Goal: Task Accomplishment & Management: Manage account settings

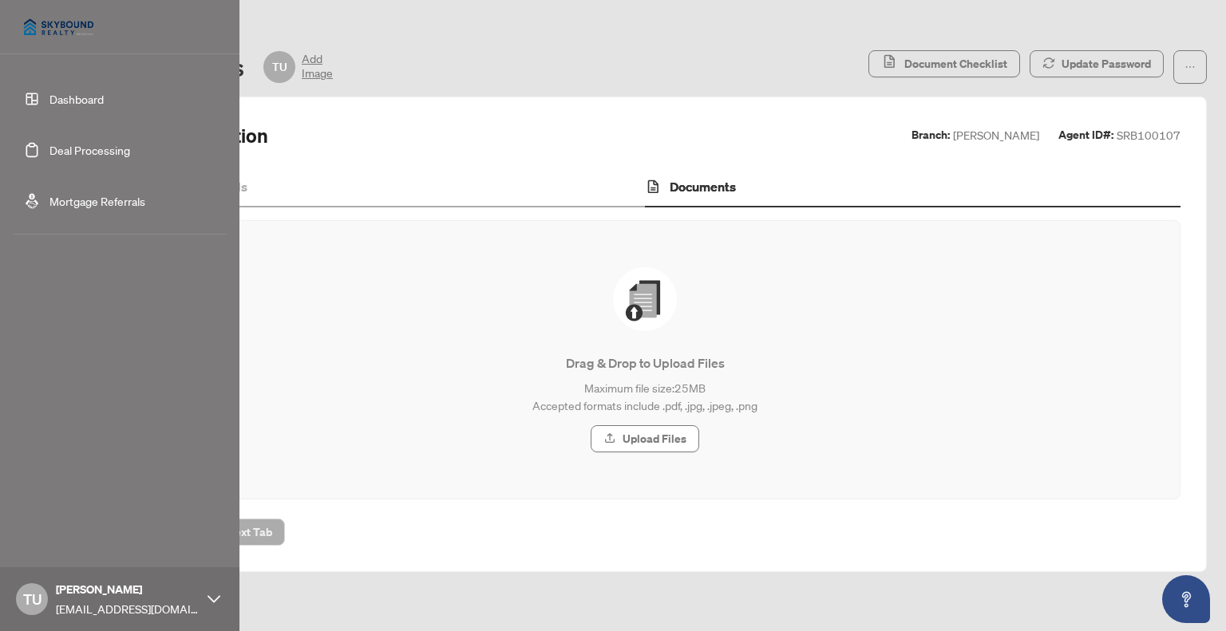
click at [49, 147] on link "Deal Processing" at bounding box center [89, 150] width 81 height 14
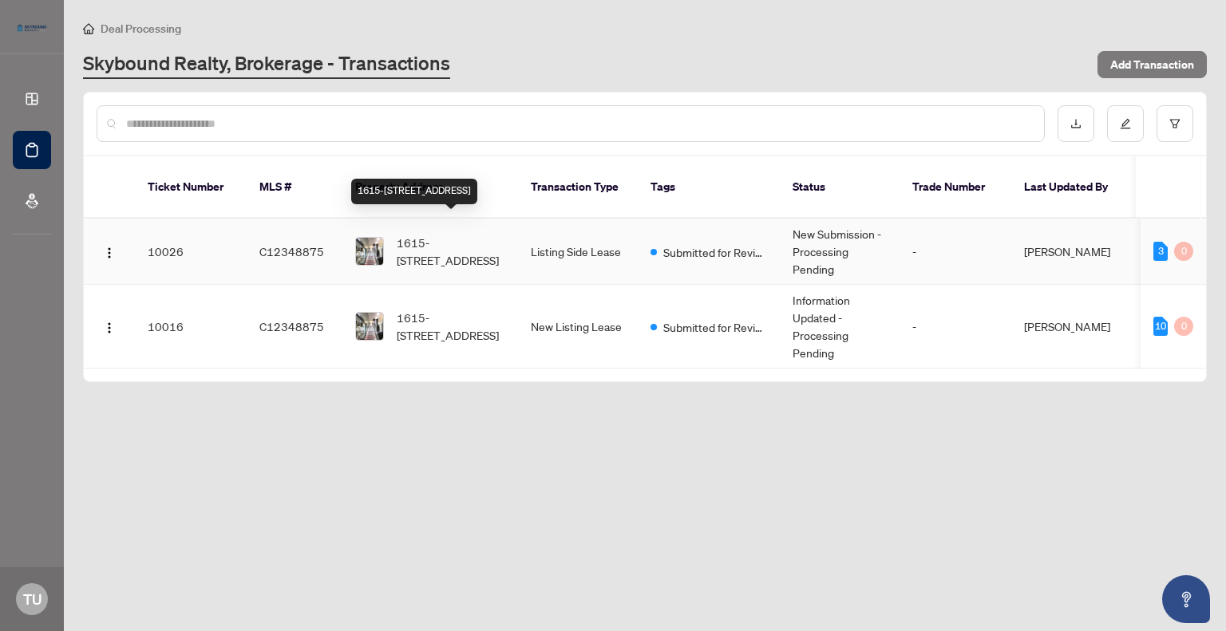
click at [440, 235] on span "1615-[STREET_ADDRESS]" at bounding box center [451, 251] width 109 height 35
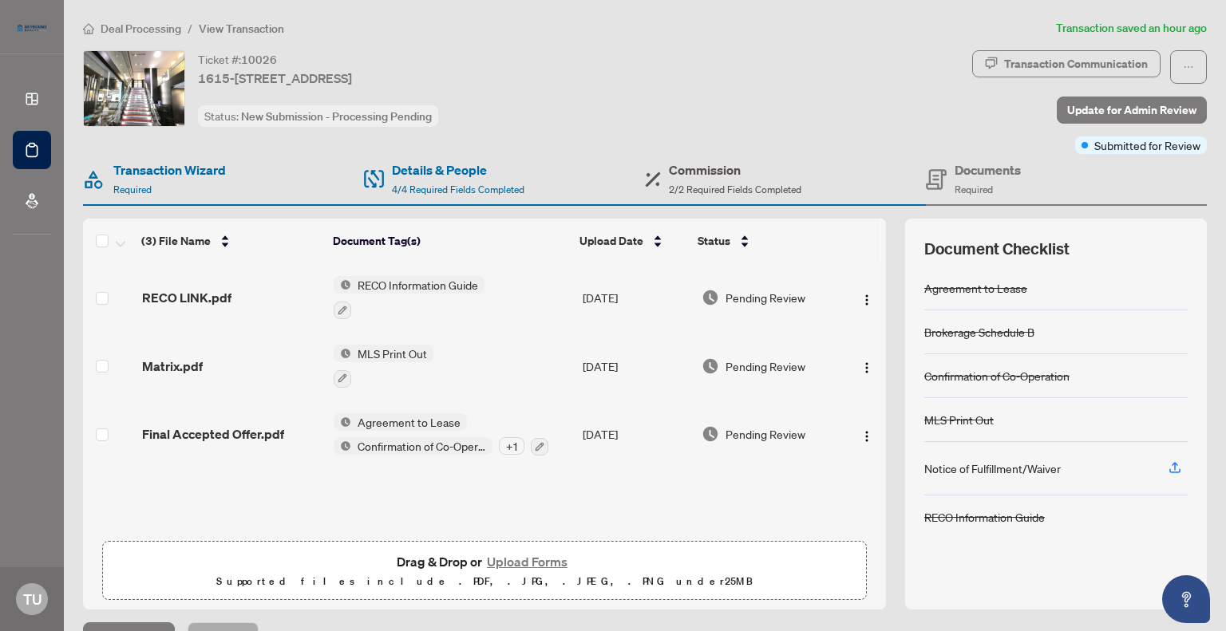
click at [708, 172] on h4 "Commission" at bounding box center [735, 169] width 132 height 19
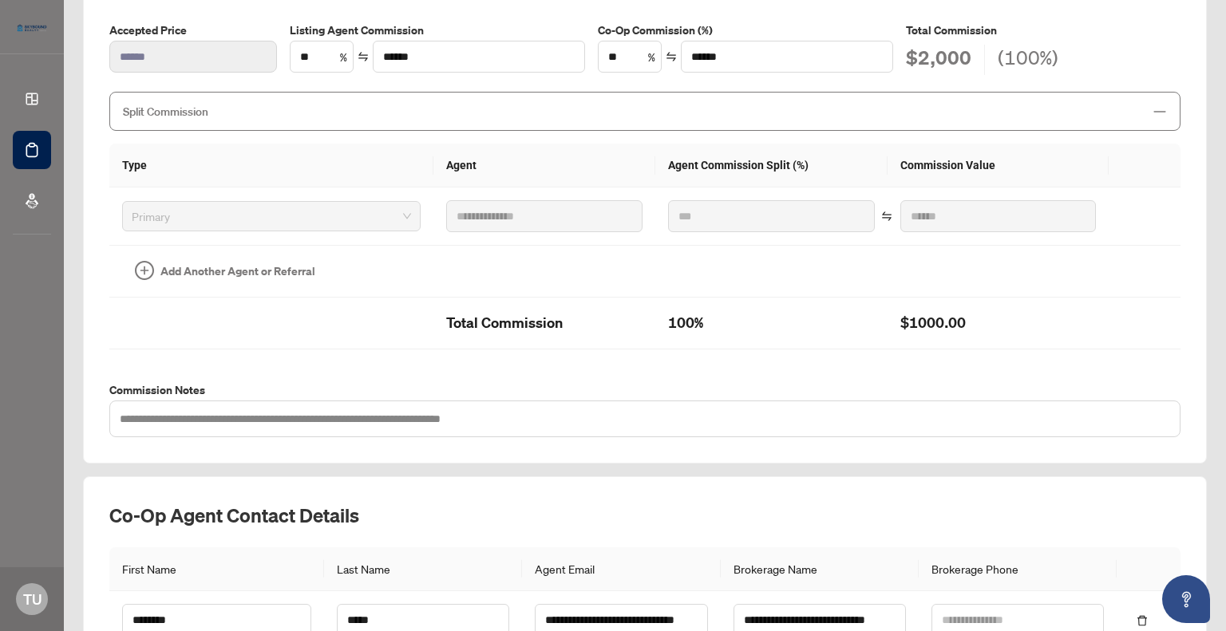
scroll to position [416, 0]
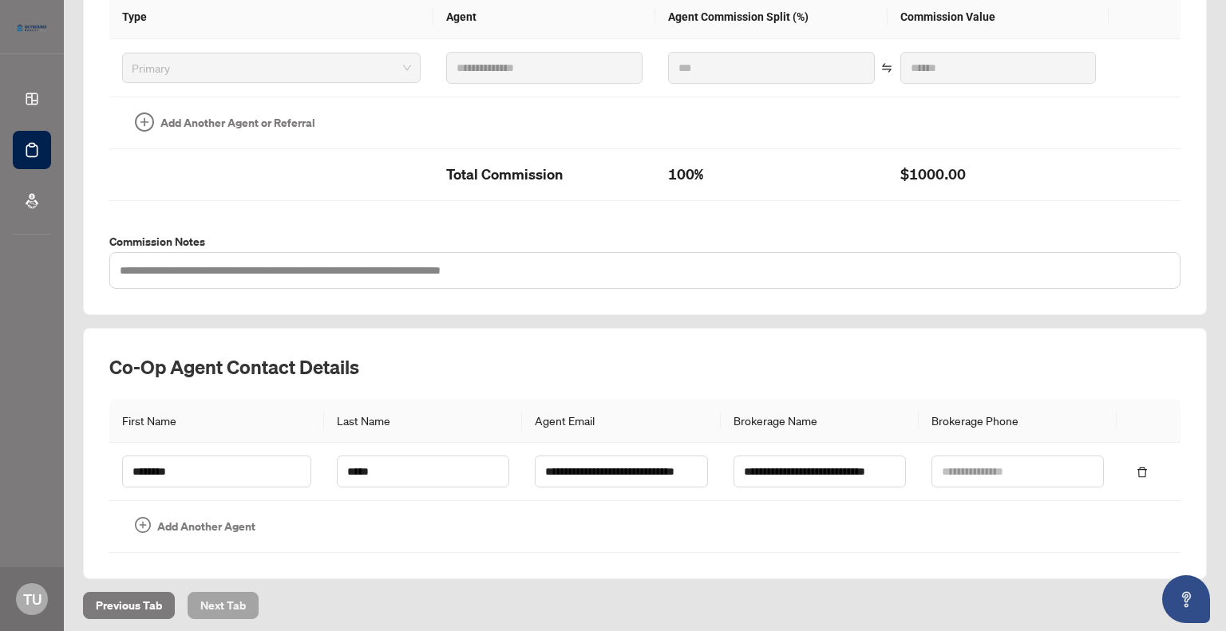
click at [219, 602] on span "Next Tab" at bounding box center [222, 606] width 45 height 26
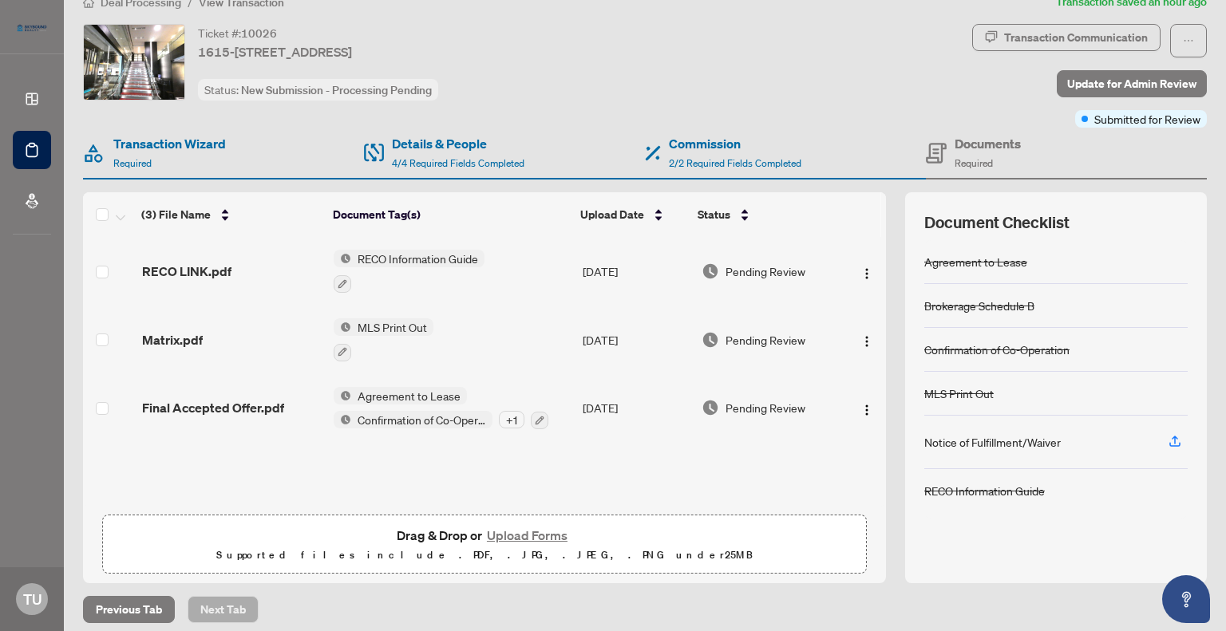
scroll to position [35, 0]
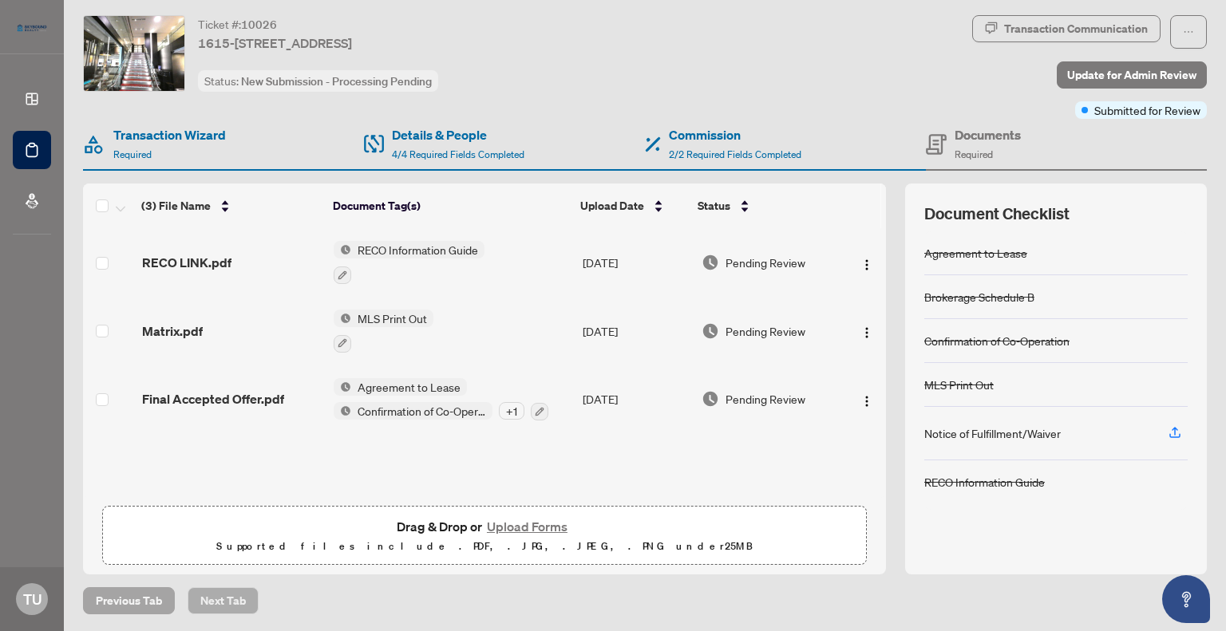
click at [118, 599] on span "Previous Tab" at bounding box center [129, 601] width 66 height 26
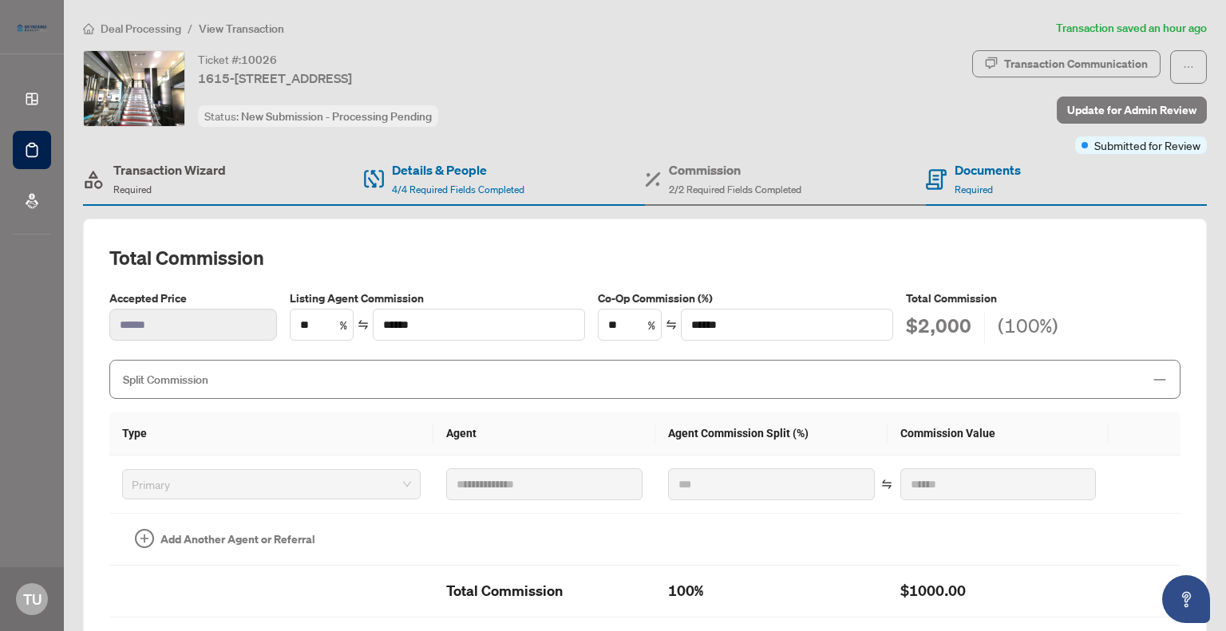
click at [151, 174] on h4 "Transaction Wizard" at bounding box center [169, 169] width 112 height 19
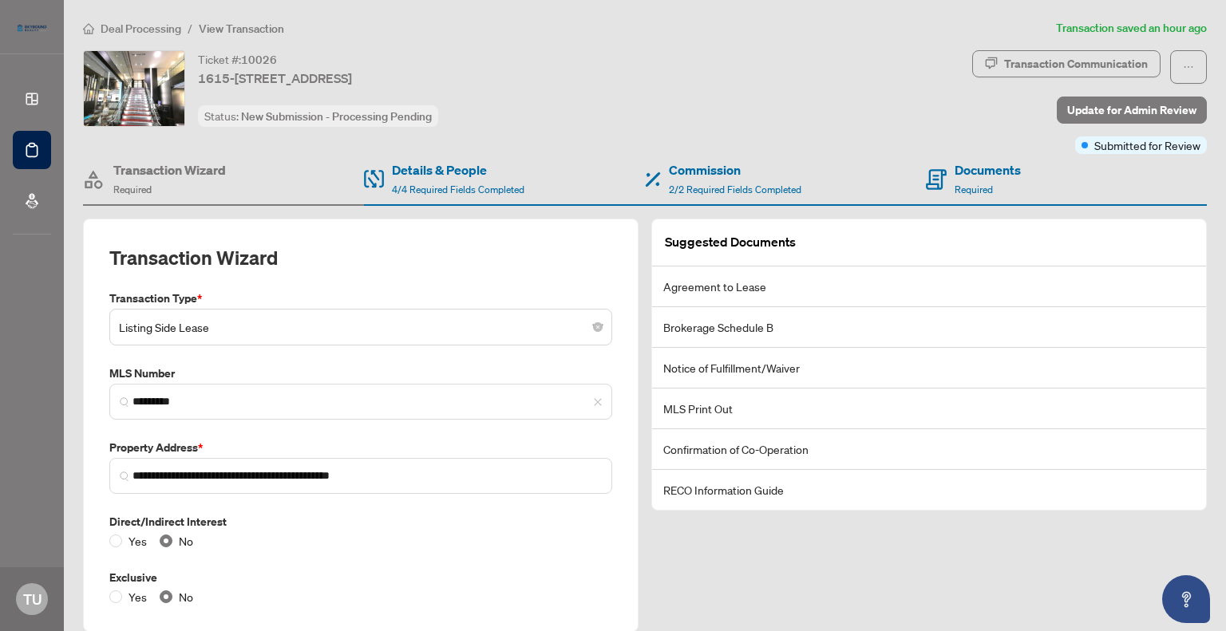
scroll to position [56, 0]
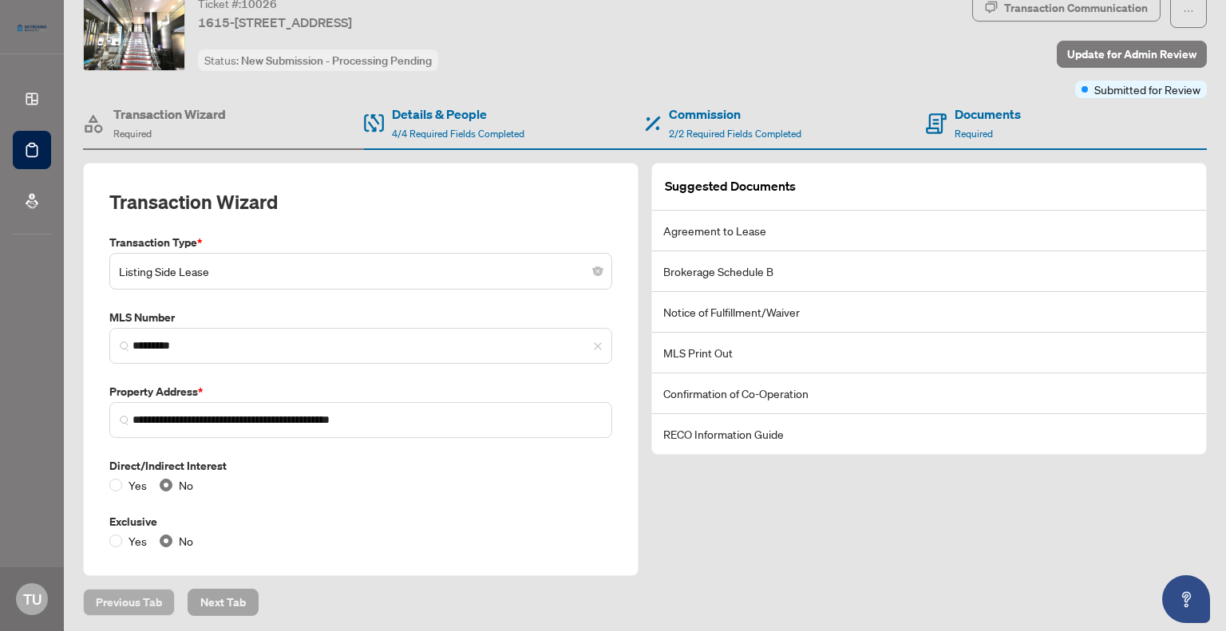
click at [227, 603] on span "Next Tab" at bounding box center [222, 603] width 45 height 26
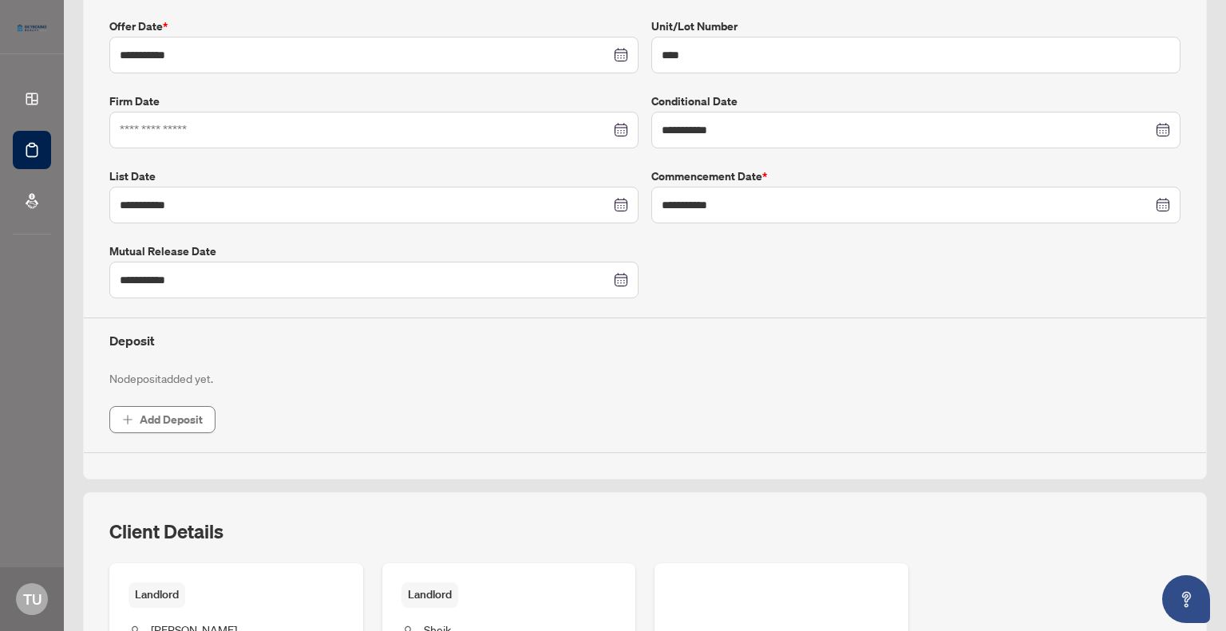
scroll to position [375, 0]
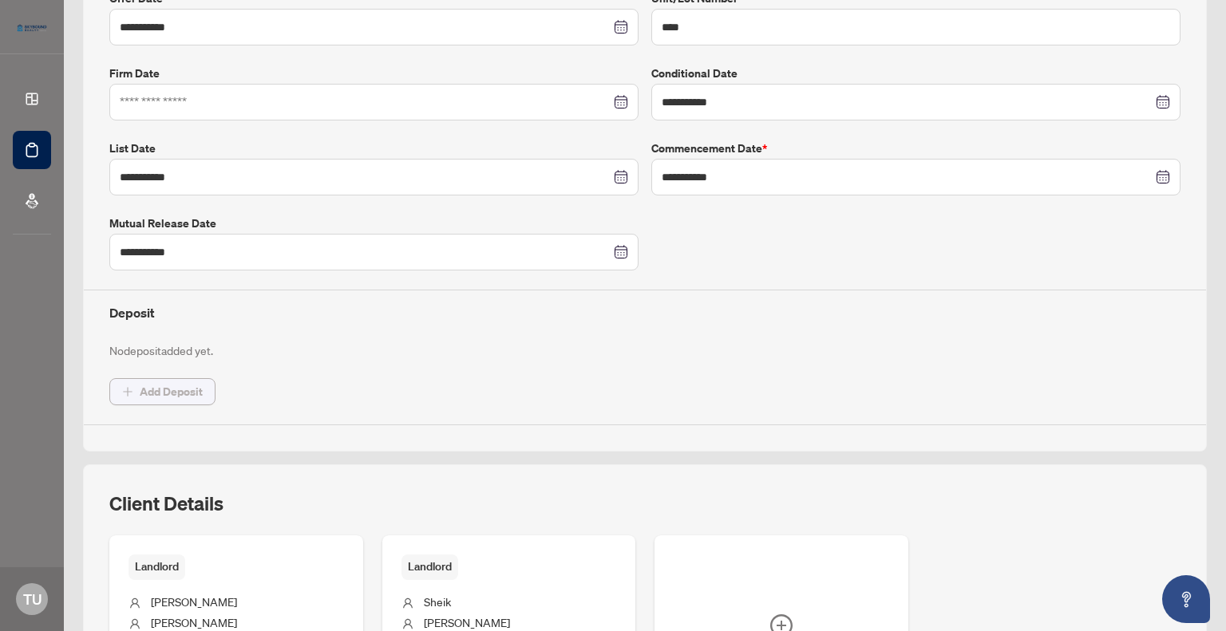
click at [173, 385] on span "Add Deposit" at bounding box center [171, 392] width 63 height 26
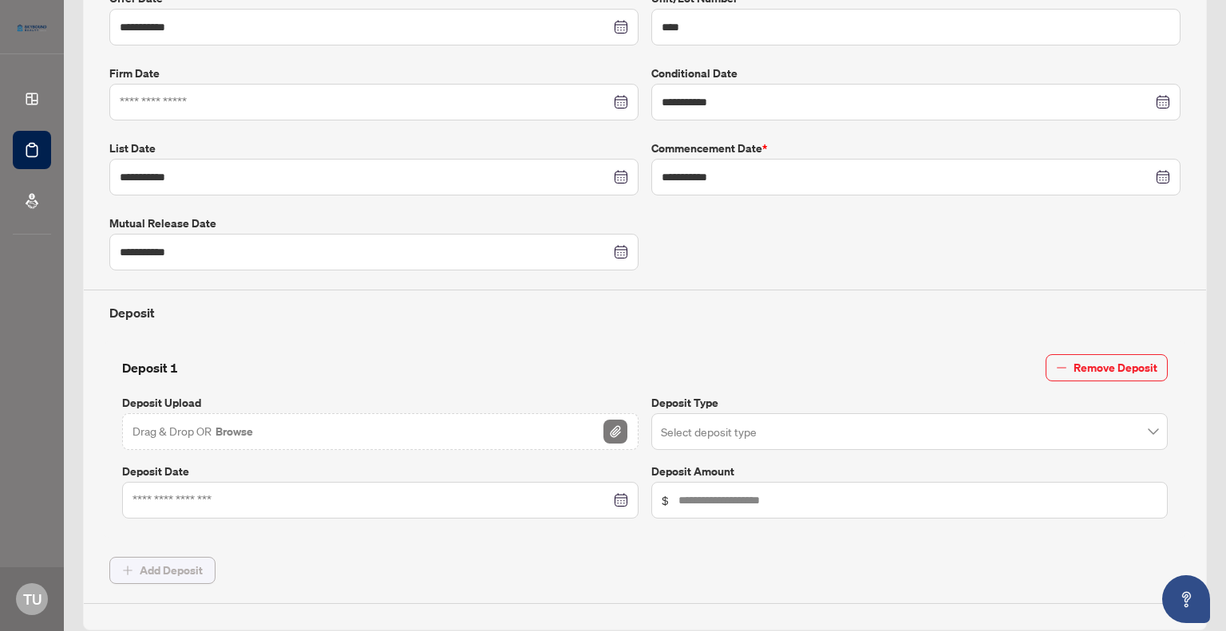
click at [155, 564] on span "Add Deposit" at bounding box center [171, 571] width 63 height 26
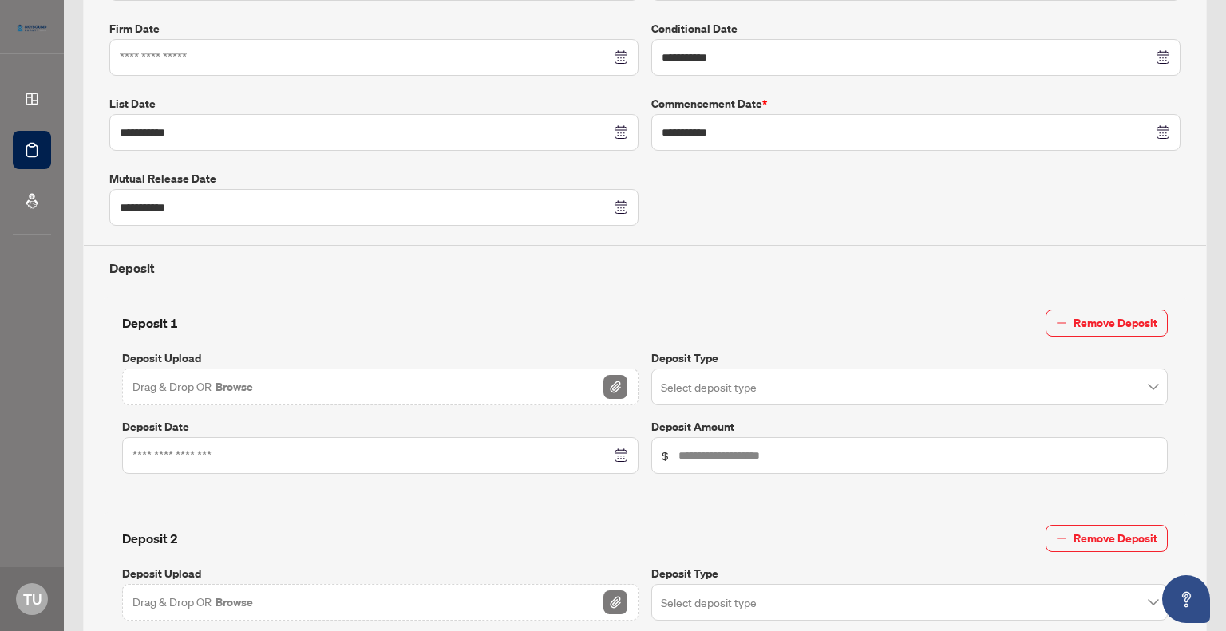
scroll to position [455, 0]
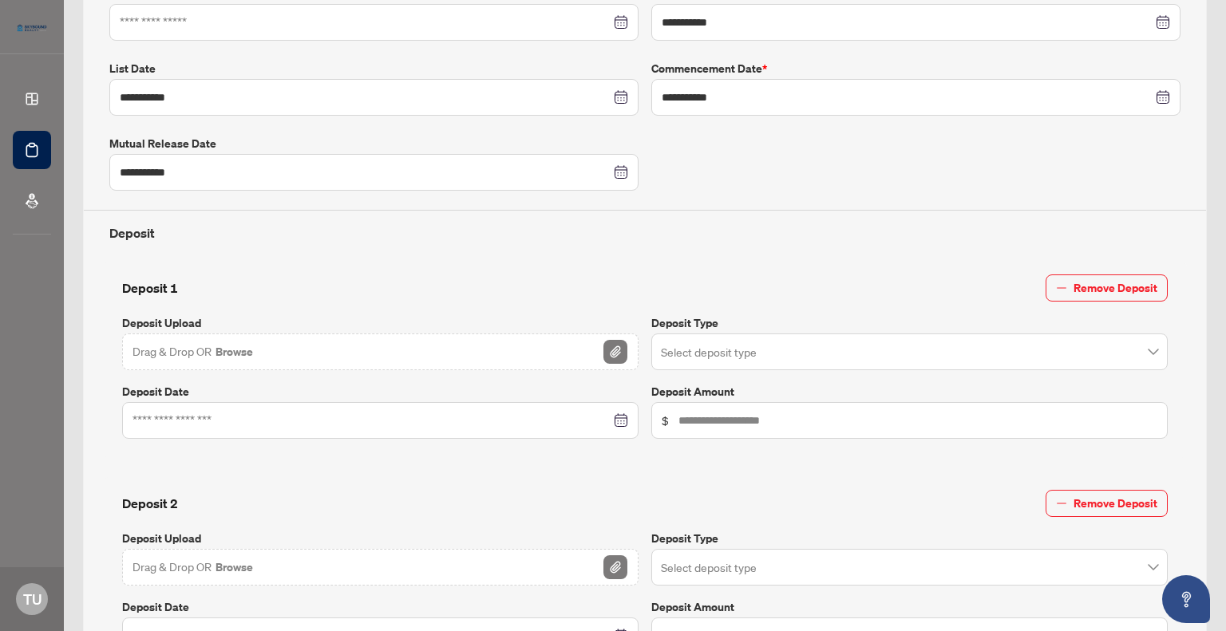
click at [252, 349] on button "Browse" at bounding box center [234, 351] width 41 height 21
click at [686, 415] on input "text" at bounding box center [917, 421] width 479 height 18
click at [717, 477] on div "Deposit 2 Remove Deposit Deposit Upload Drag & Drop OR Browse Deposit Type Sele…" at bounding box center [644, 575] width 1083 height 196
click at [735, 414] on input "********" at bounding box center [917, 421] width 479 height 18
type input "*****"
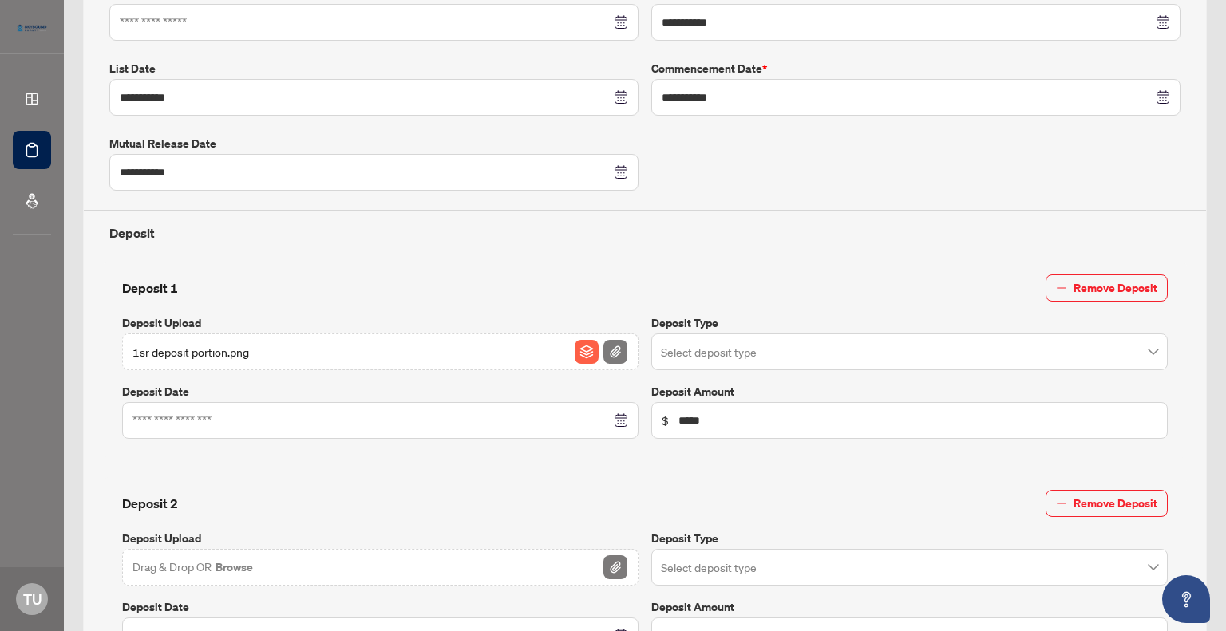
click at [747, 477] on div "Deposit 2 Remove Deposit Deposit Upload Drag & Drop OR Browse Deposit Type Sele…" at bounding box center [644, 575] width 1083 height 196
click at [1127, 347] on input "search" at bounding box center [902, 354] width 483 height 35
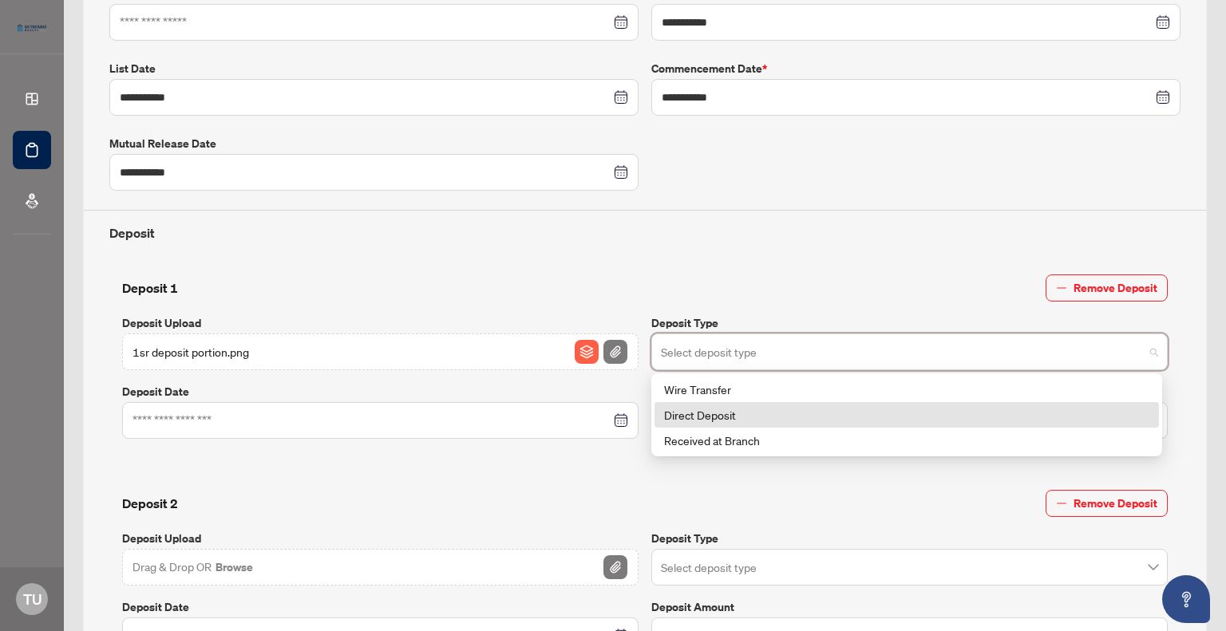
click at [708, 409] on div "Direct Deposit" at bounding box center [906, 415] width 485 height 18
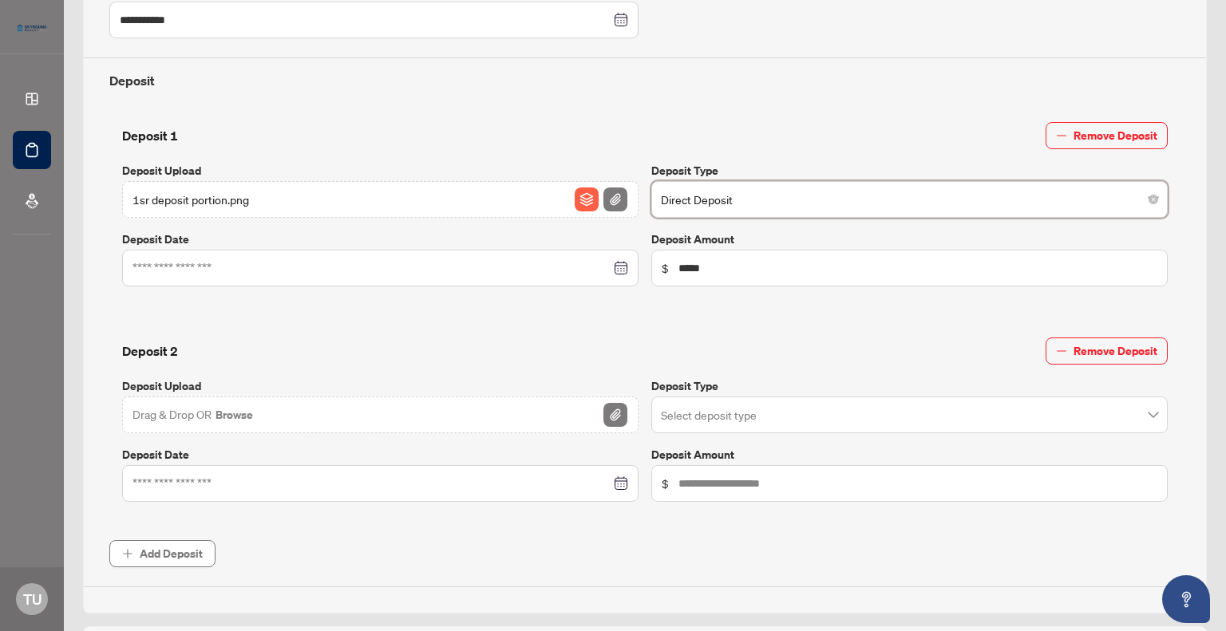
scroll to position [614, 0]
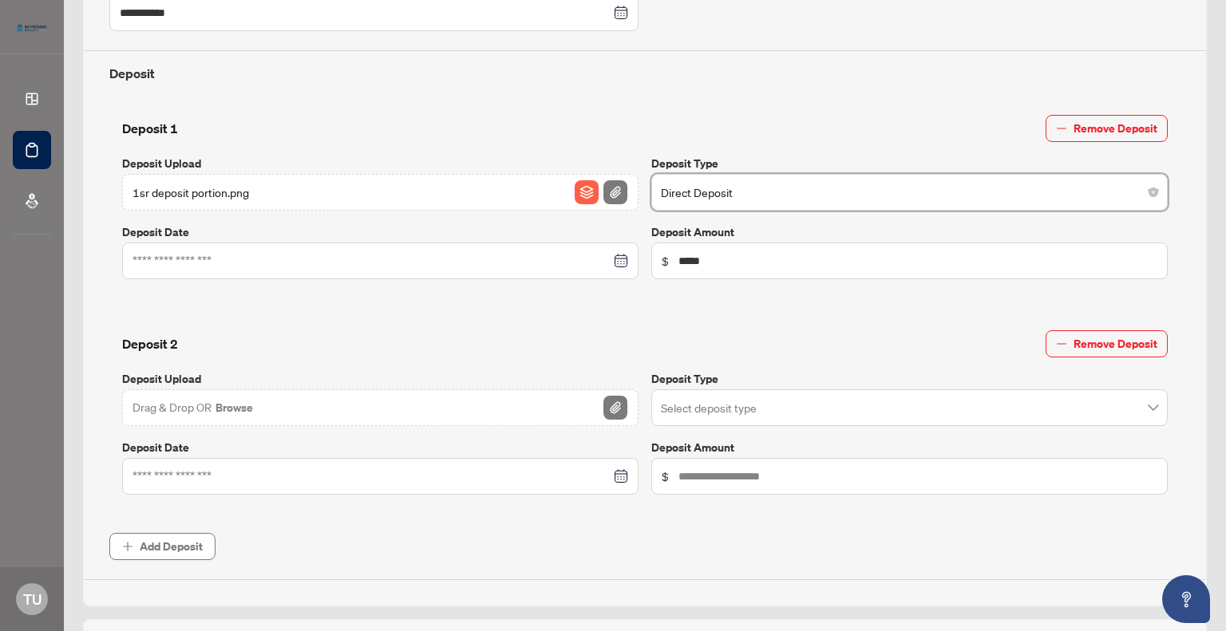
click at [616, 259] on div at bounding box center [379, 261] width 495 height 18
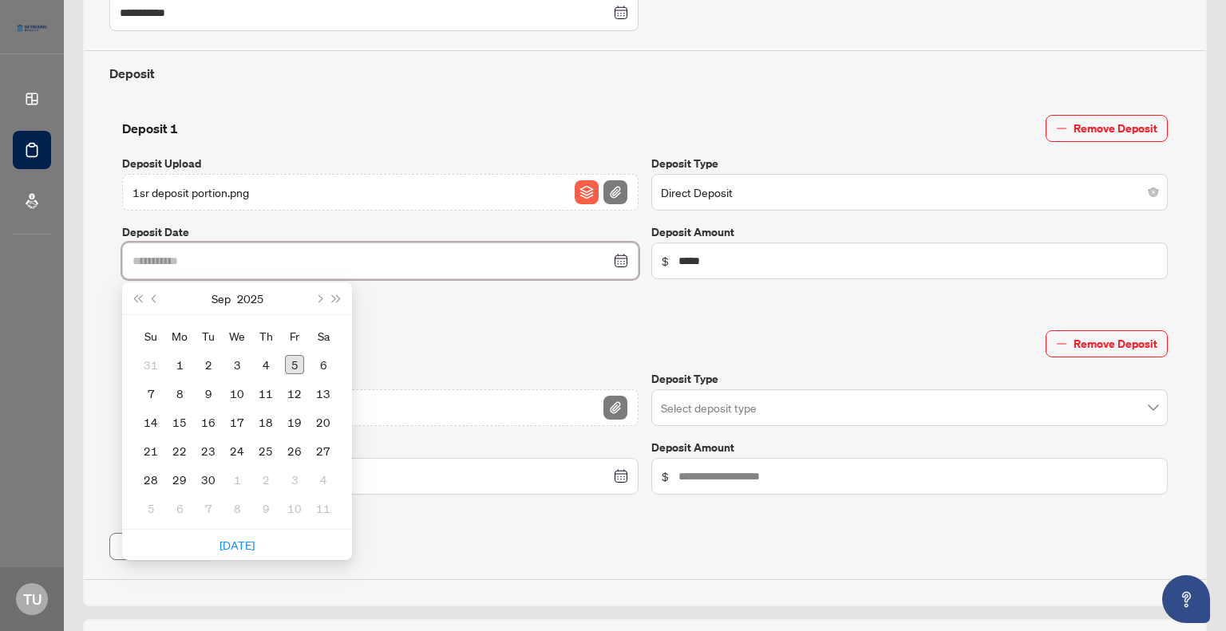
type input "**********"
click at [290, 363] on div "5" at bounding box center [294, 364] width 19 height 19
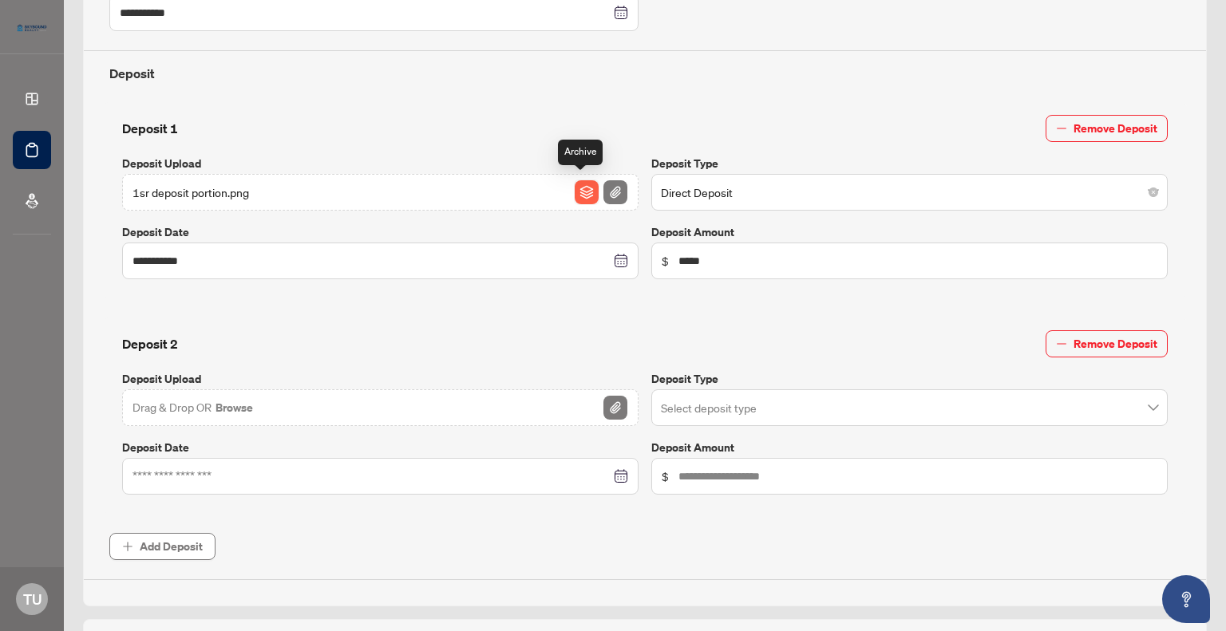
click at [579, 189] on img "button" at bounding box center [586, 192] width 24 height 24
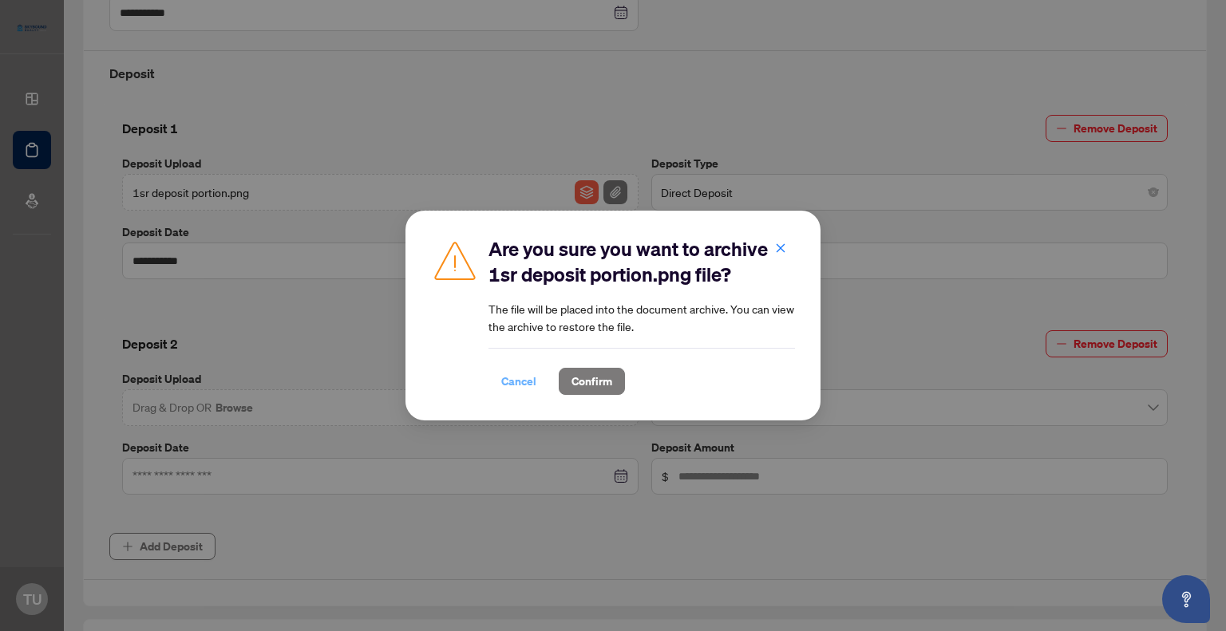
click at [515, 381] on span "Cancel" at bounding box center [518, 382] width 35 height 26
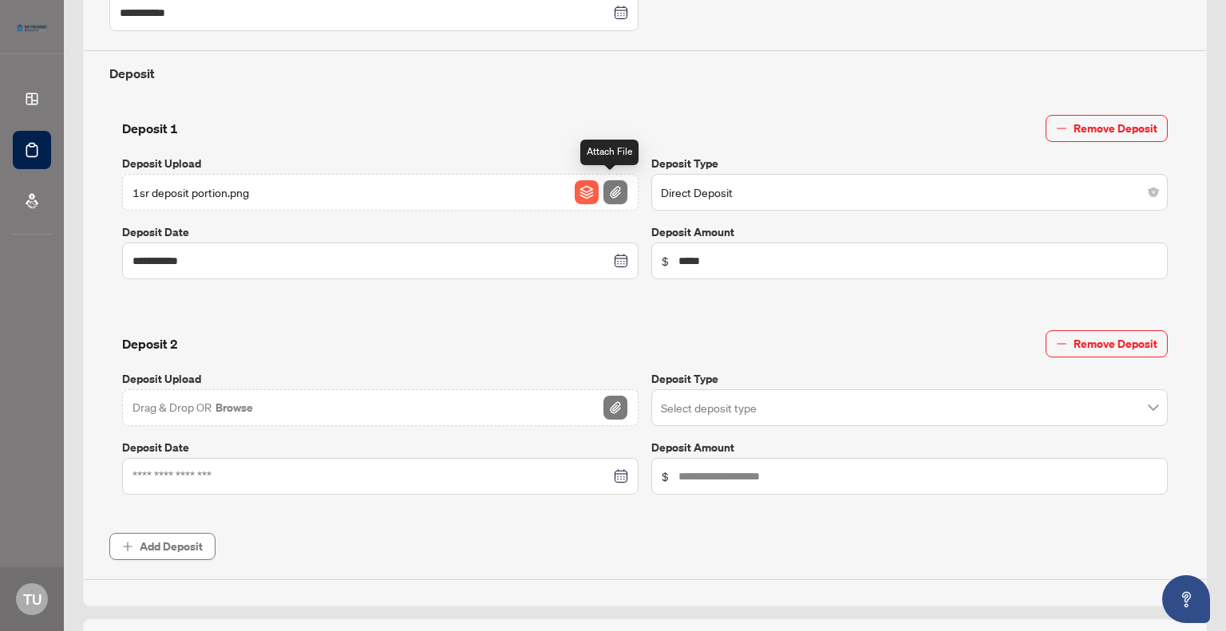
click at [606, 186] on img "button" at bounding box center [615, 192] width 24 height 24
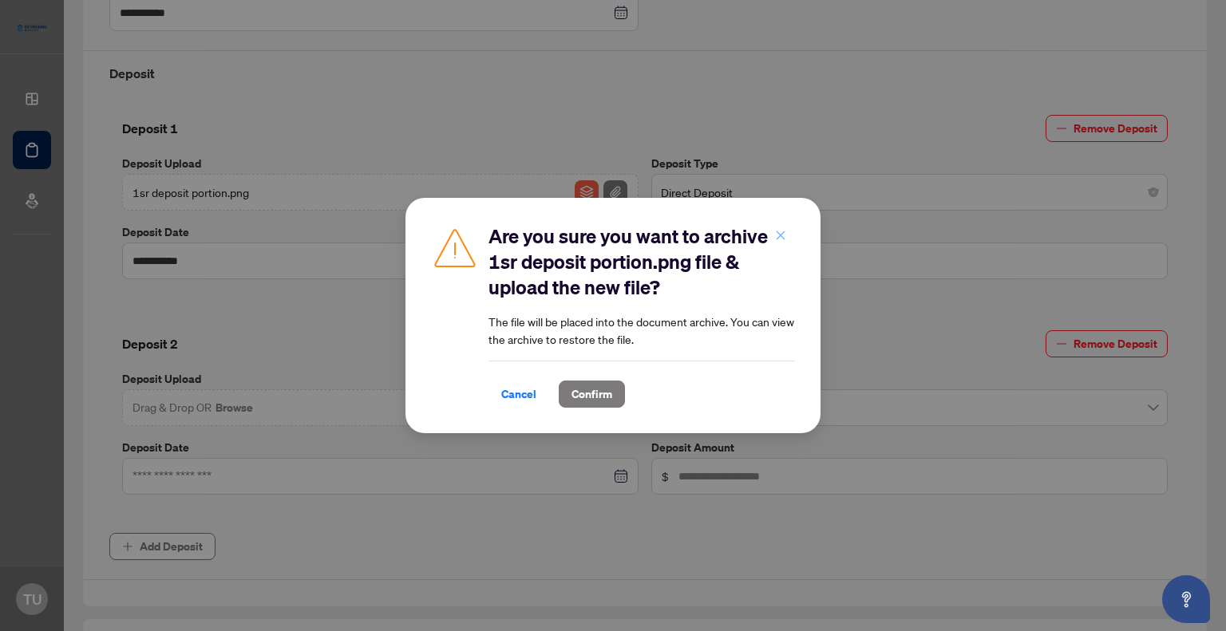
click at [783, 234] on icon "close" at bounding box center [780, 235] width 11 height 11
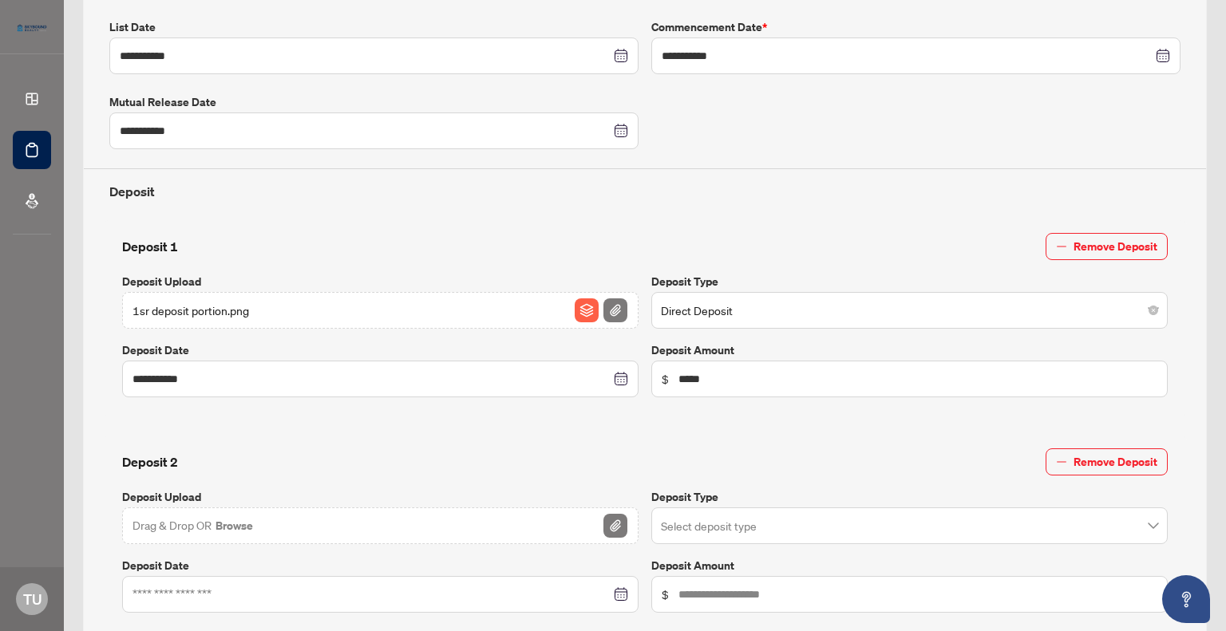
scroll to position [491, 0]
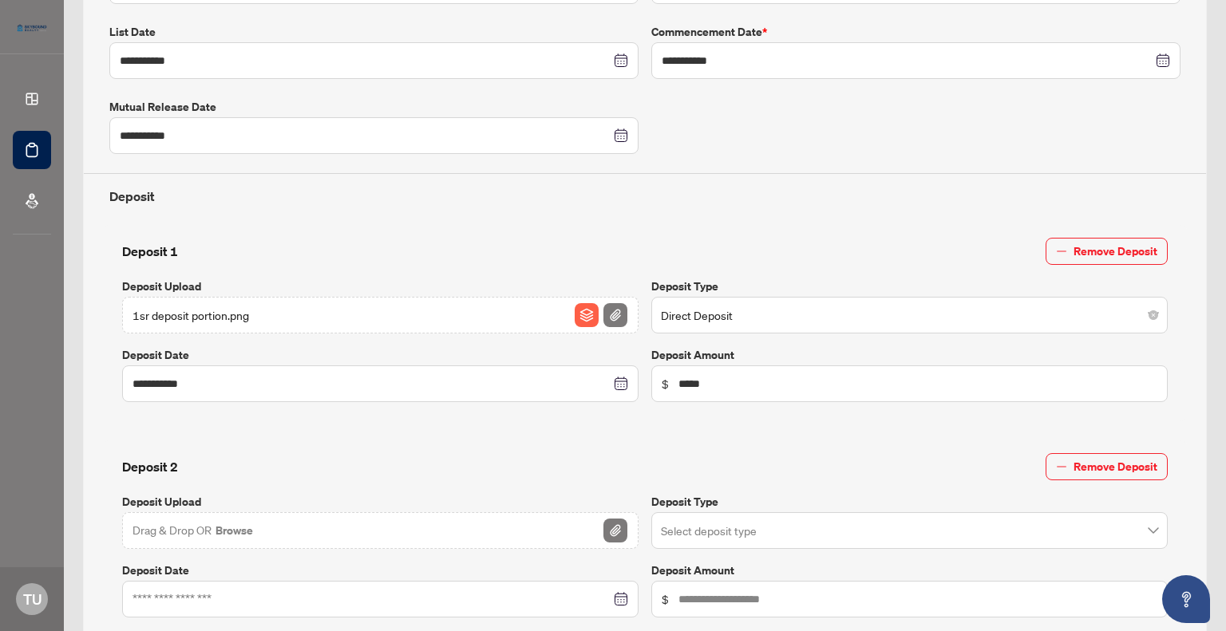
click at [206, 312] on span "1sr deposit portion.png" at bounding box center [190, 315] width 116 height 18
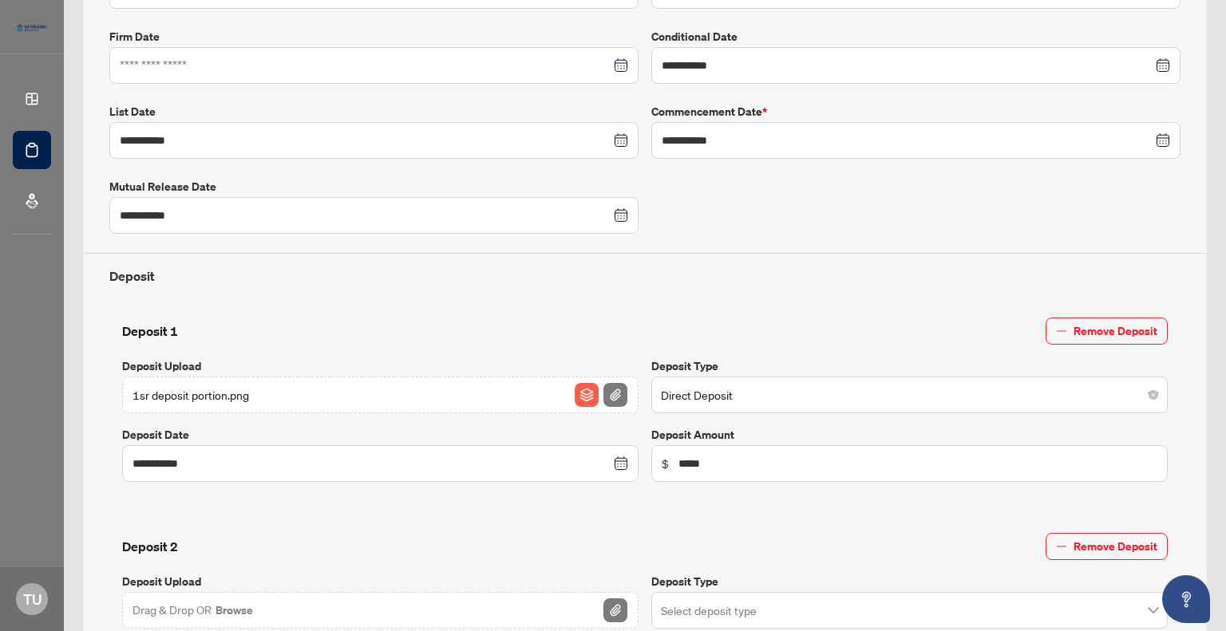
scroll to position [13, 0]
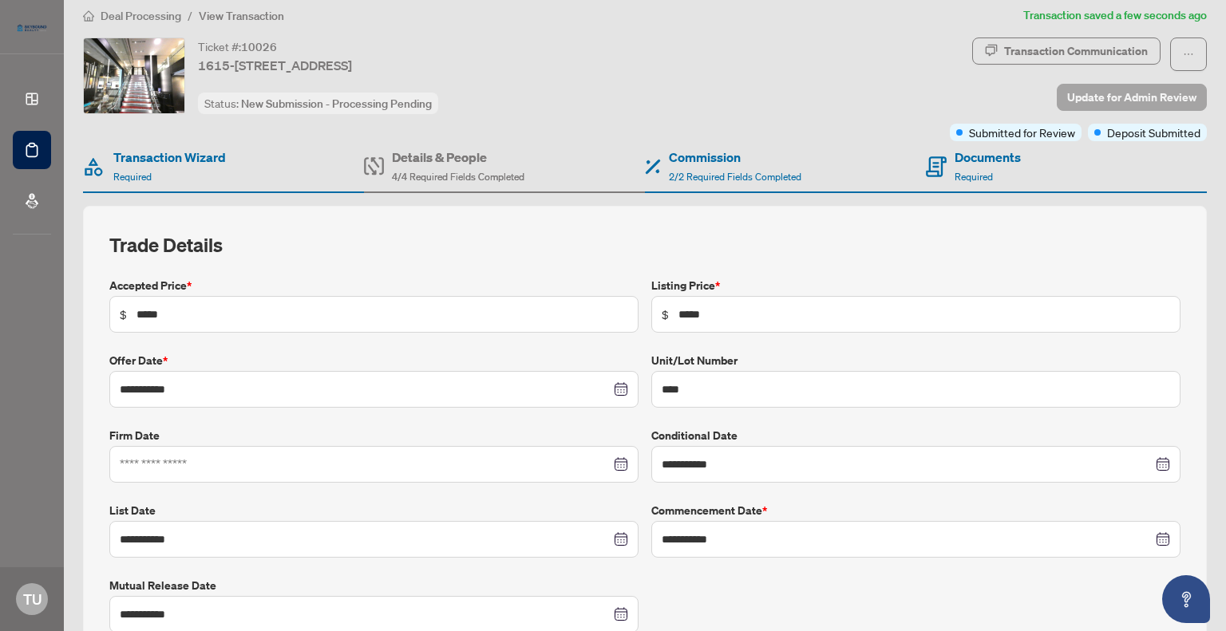
click at [1071, 96] on span "Update for Admin Review" at bounding box center [1131, 98] width 129 height 26
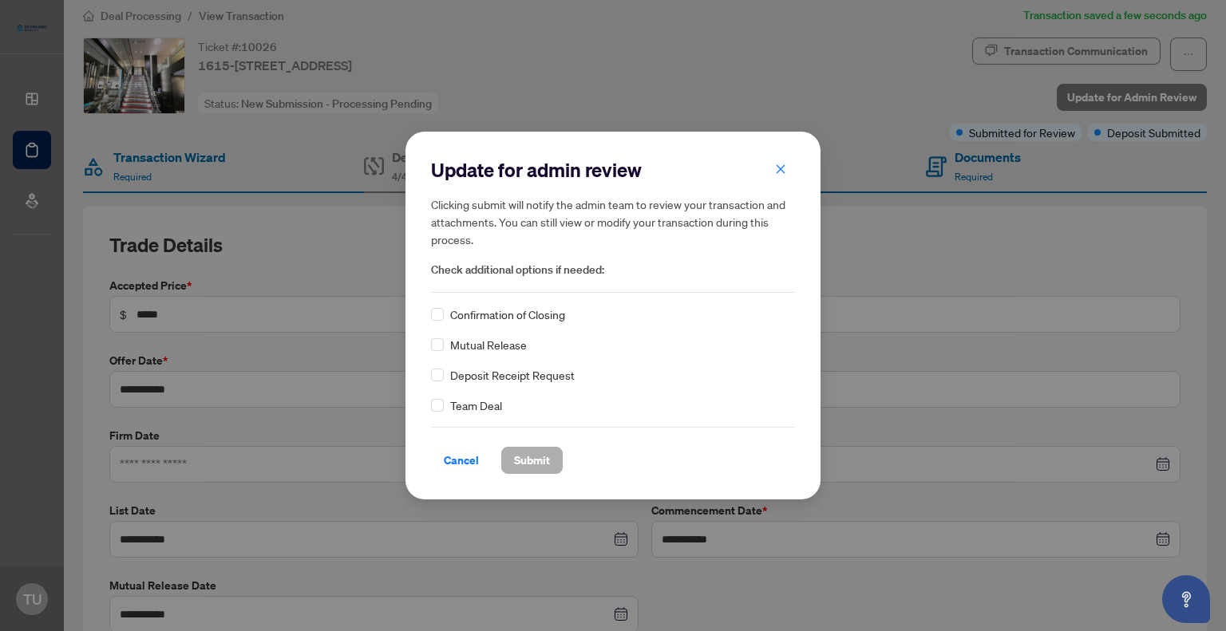
click at [533, 465] on span "Submit" at bounding box center [532, 461] width 36 height 26
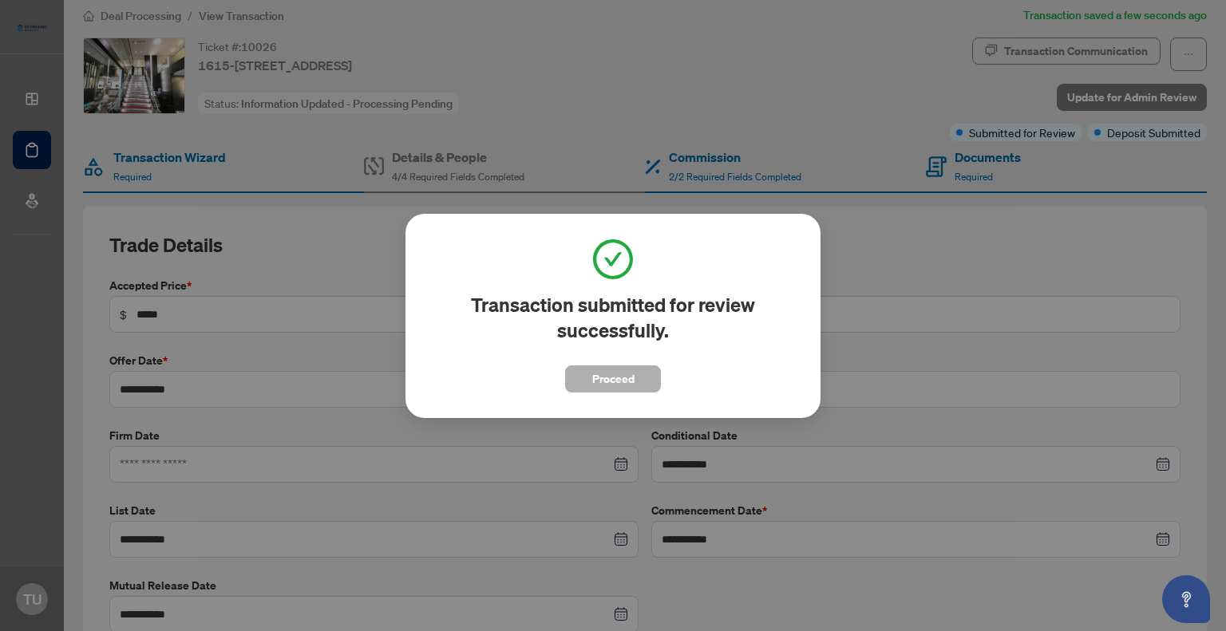
click at [596, 374] on span "Proceed" at bounding box center [613, 379] width 42 height 26
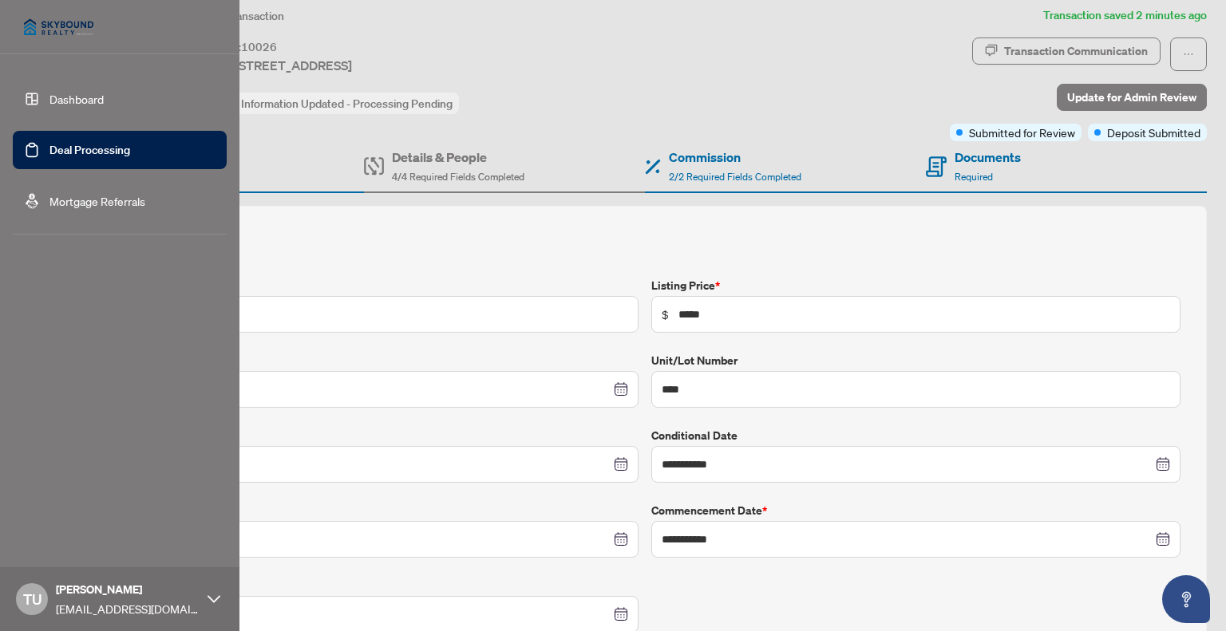
click at [49, 148] on link "Deal Processing" at bounding box center [89, 150] width 81 height 14
